Goal: Check status

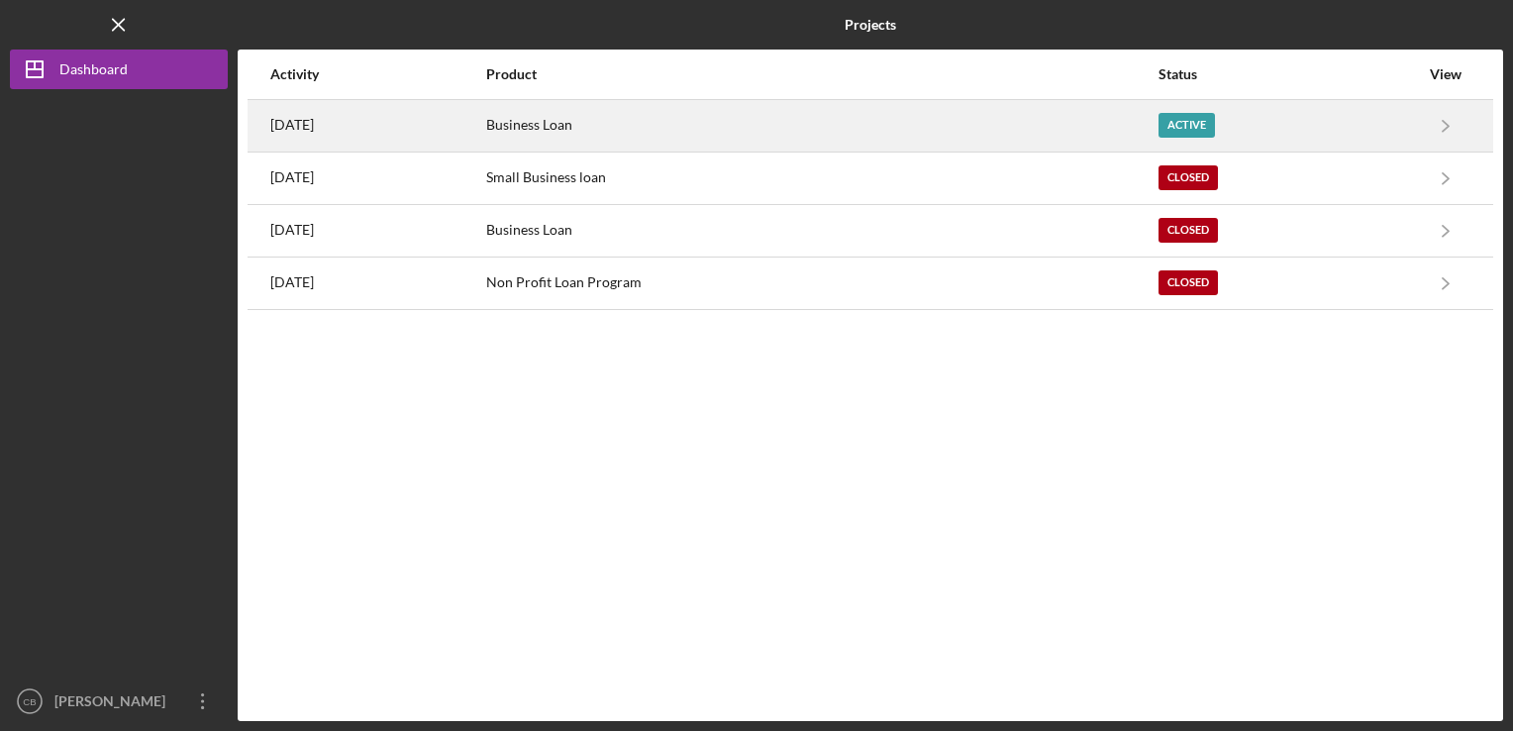
click at [732, 128] on div "Business Loan" at bounding box center [821, 125] width 670 height 49
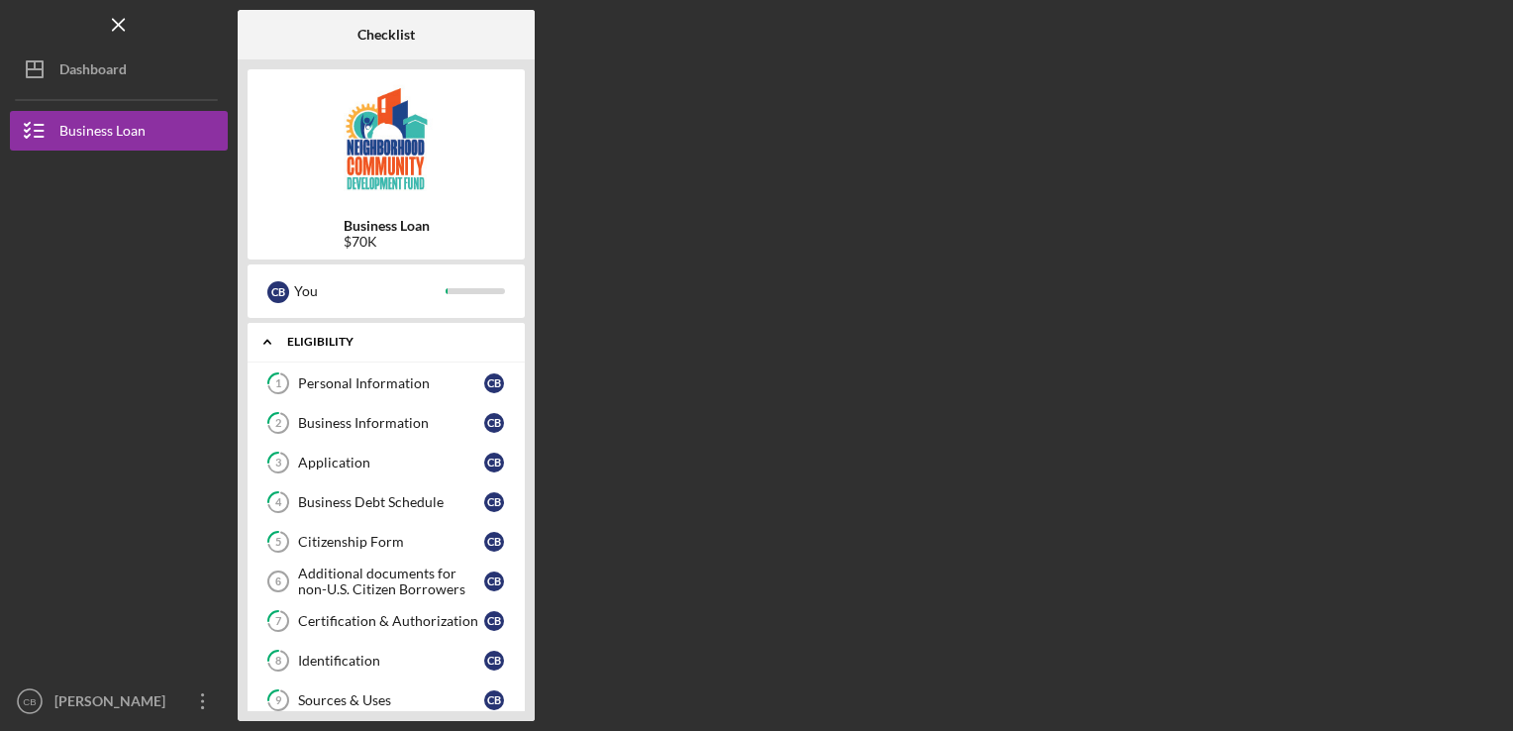
click at [296, 346] on div "Eligibility" at bounding box center [393, 342] width 213 height 12
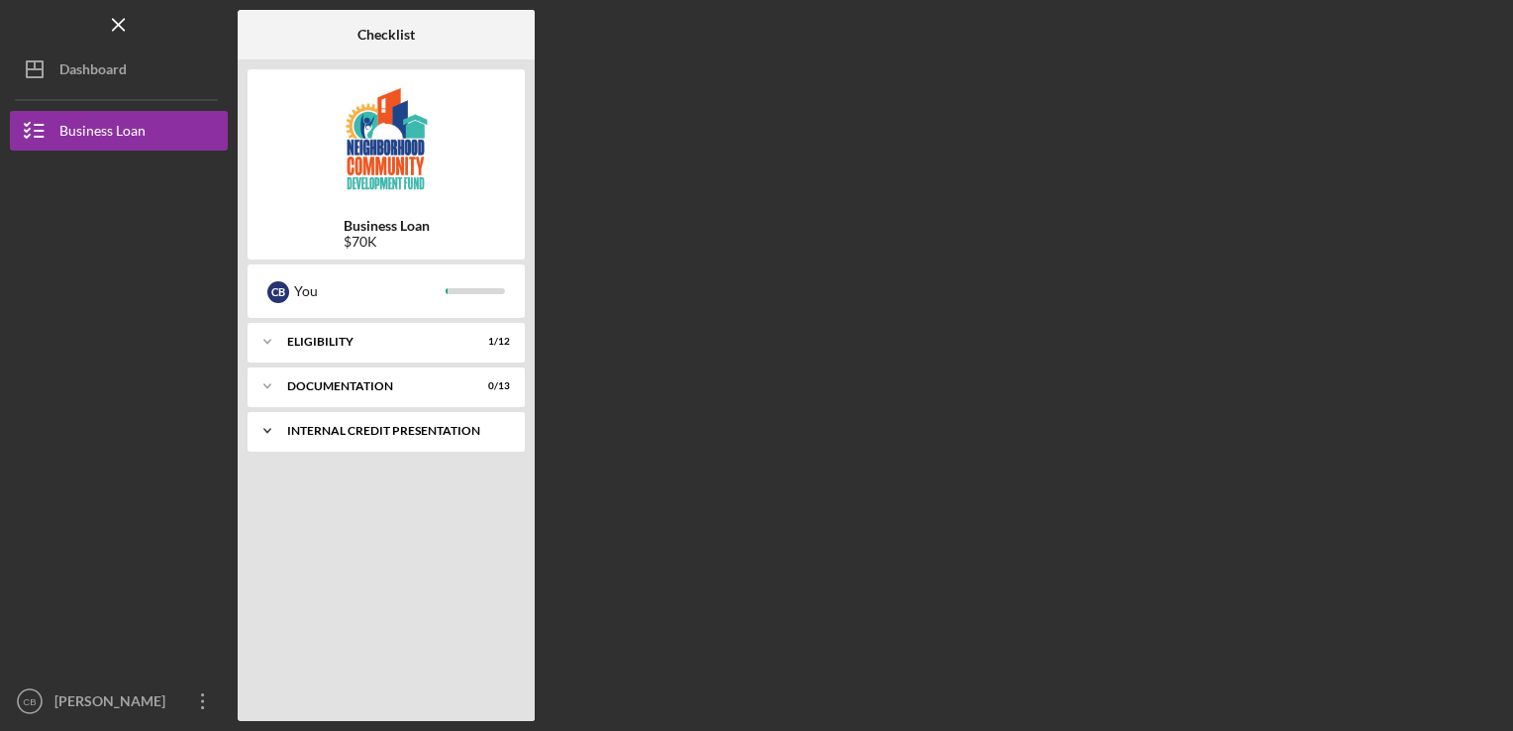
click at [364, 418] on div "Icon/Expander Internal Credit Presentation 0 / 1" at bounding box center [385, 431] width 277 height 40
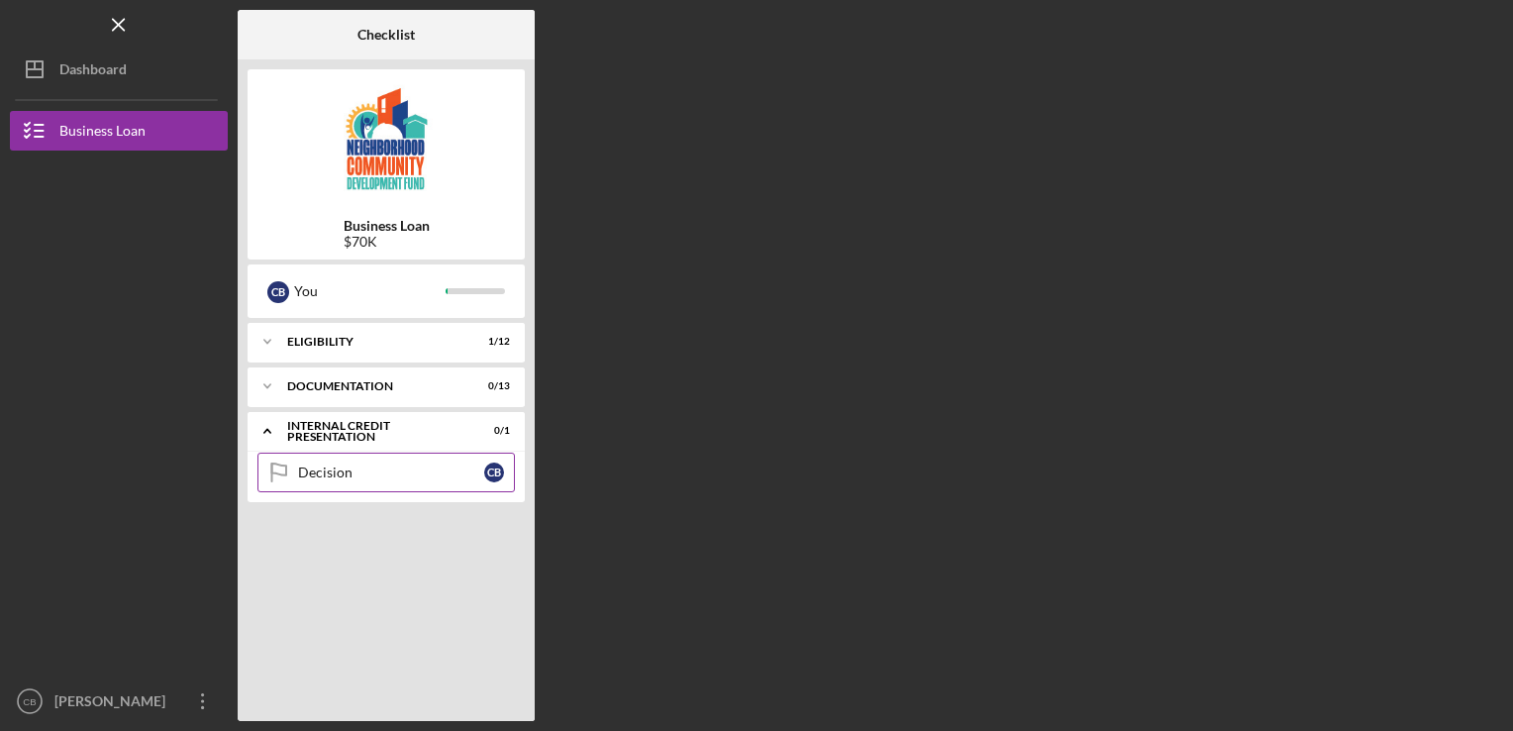
click at [363, 465] on div "Decision" at bounding box center [391, 472] width 186 height 16
